Goal: Task Accomplishment & Management: Manage account settings

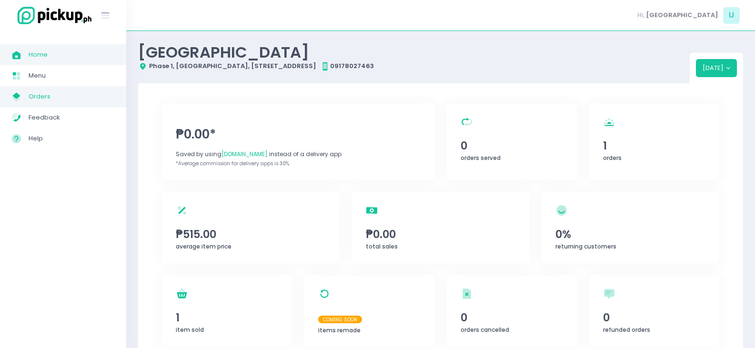
click at [49, 99] on span "Orders" at bounding box center [72, 96] width 86 height 12
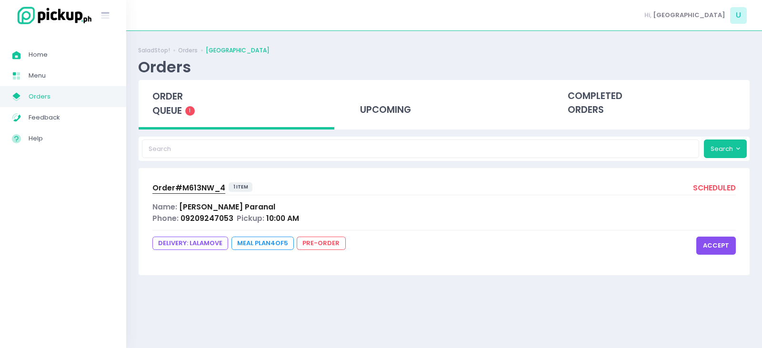
click at [717, 245] on button "accept" at bounding box center [716, 246] width 40 height 18
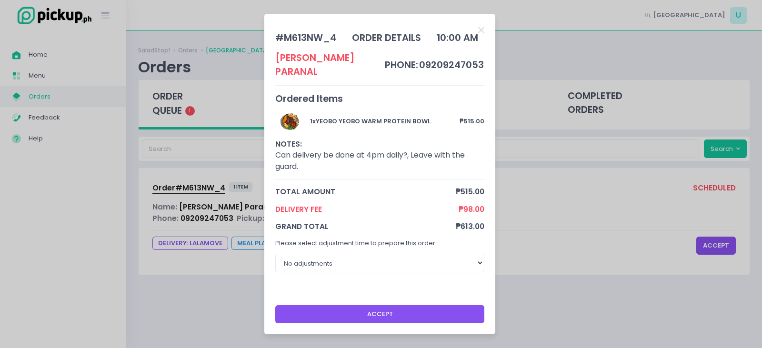
click at [371, 306] on button "Accept" at bounding box center [380, 314] width 210 height 18
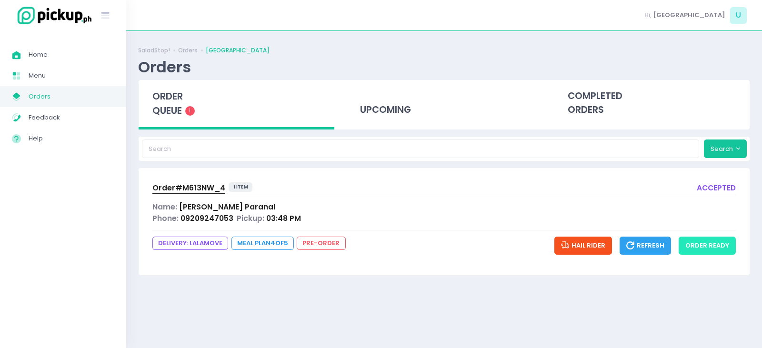
click at [708, 243] on button "order ready" at bounding box center [707, 246] width 57 height 18
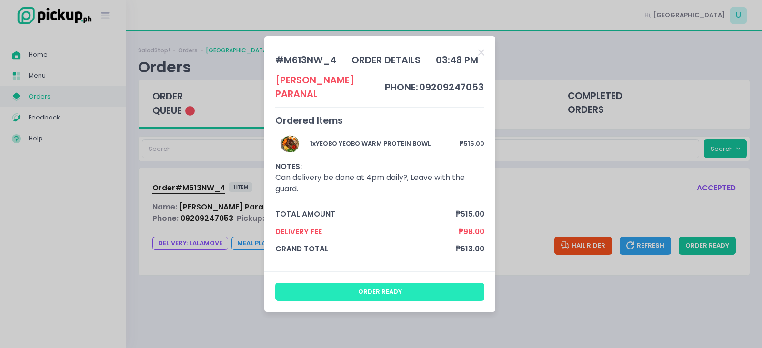
click at [380, 287] on button "order ready" at bounding box center [380, 292] width 210 height 18
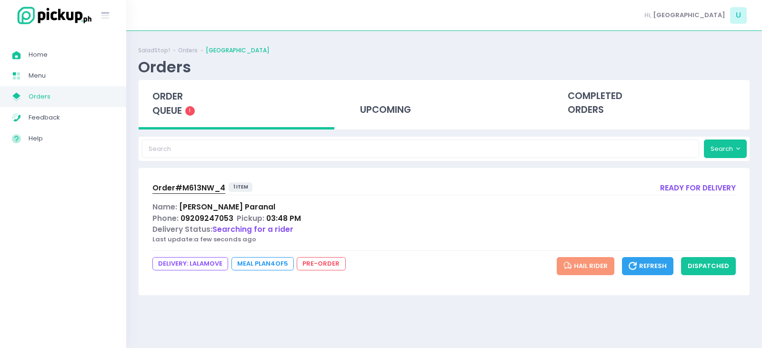
click at [203, 189] on span "Order# M613NW_4" at bounding box center [188, 188] width 73 height 10
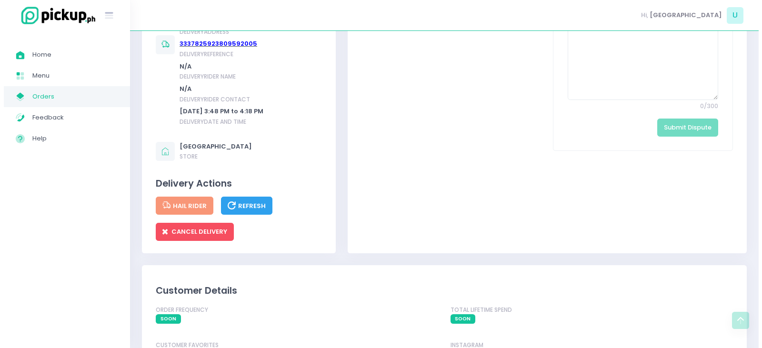
scroll to position [524, 0]
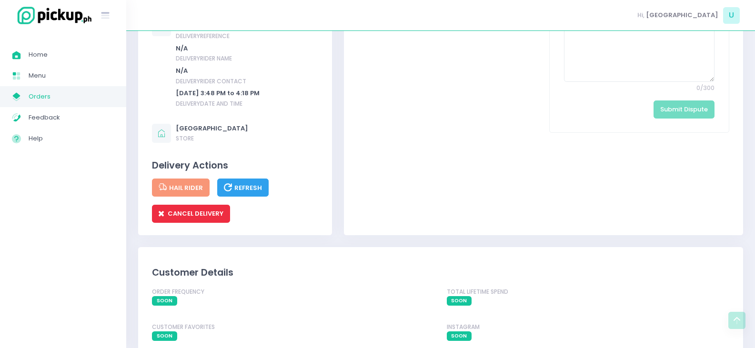
click at [208, 218] on span "CANCEL DELIVERY" at bounding box center [191, 213] width 65 height 9
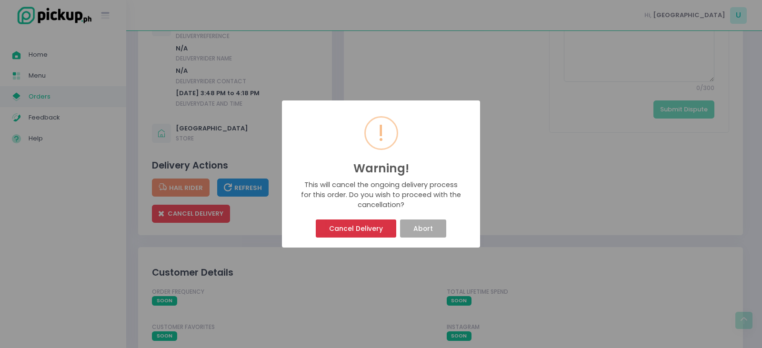
click at [374, 229] on button "Cancel Delivery" at bounding box center [356, 229] width 80 height 18
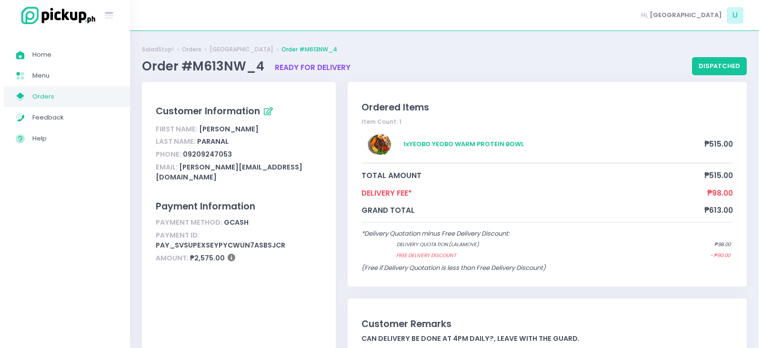
scroll to position [0, 0]
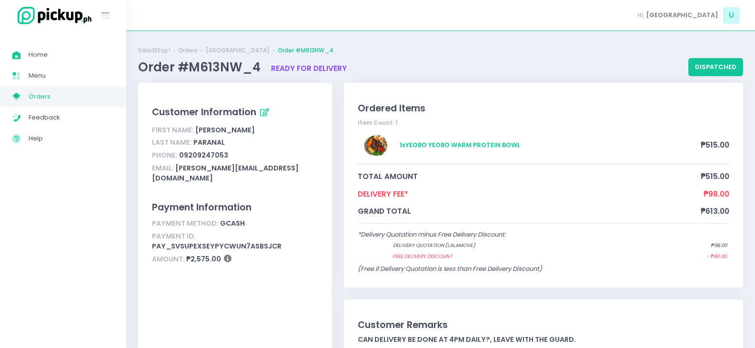
click at [50, 94] on span "Orders" at bounding box center [72, 96] width 86 height 12
